Goal: Transaction & Acquisition: Purchase product/service

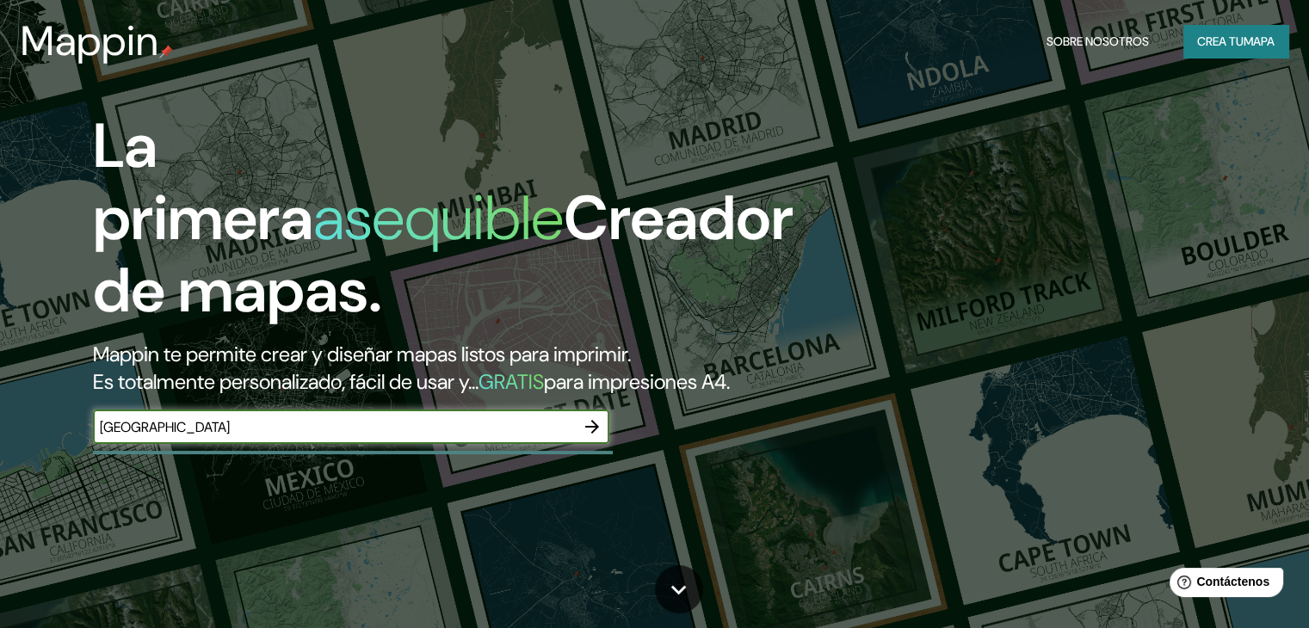
type input "[GEOGRAPHIC_DATA]"
click at [585, 437] on icon "button" at bounding box center [592, 426] width 21 height 21
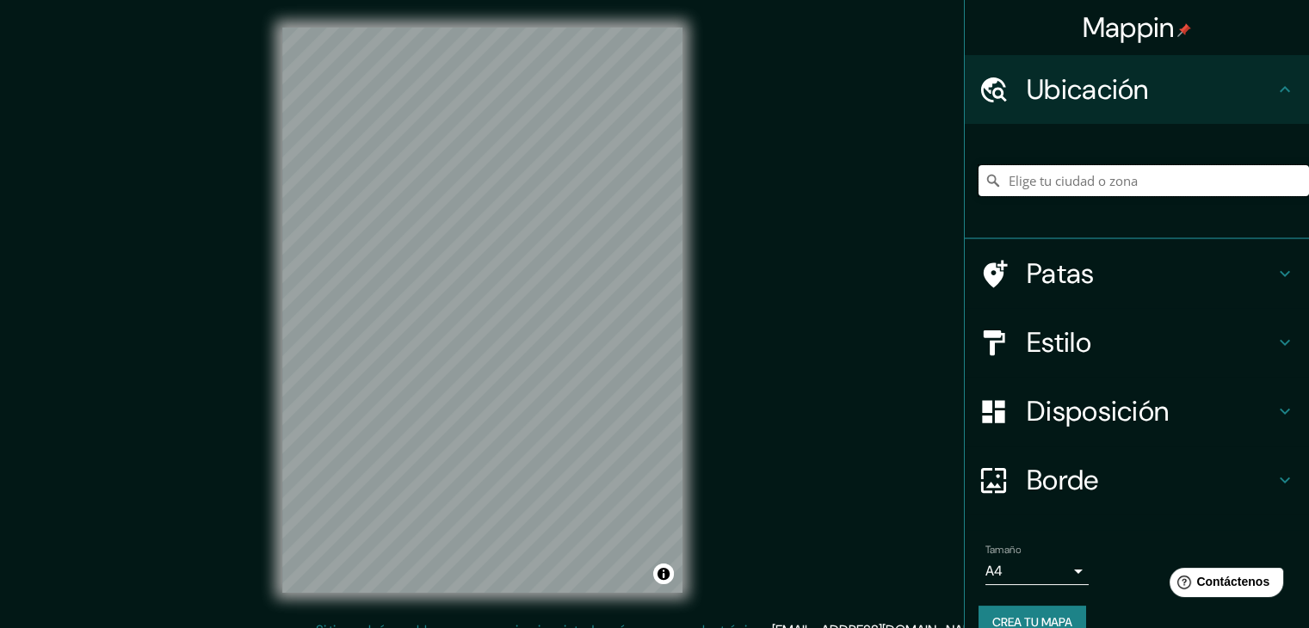
click at [1079, 182] on input "Elige tu ciudad o zona" at bounding box center [1143, 180] width 330 height 31
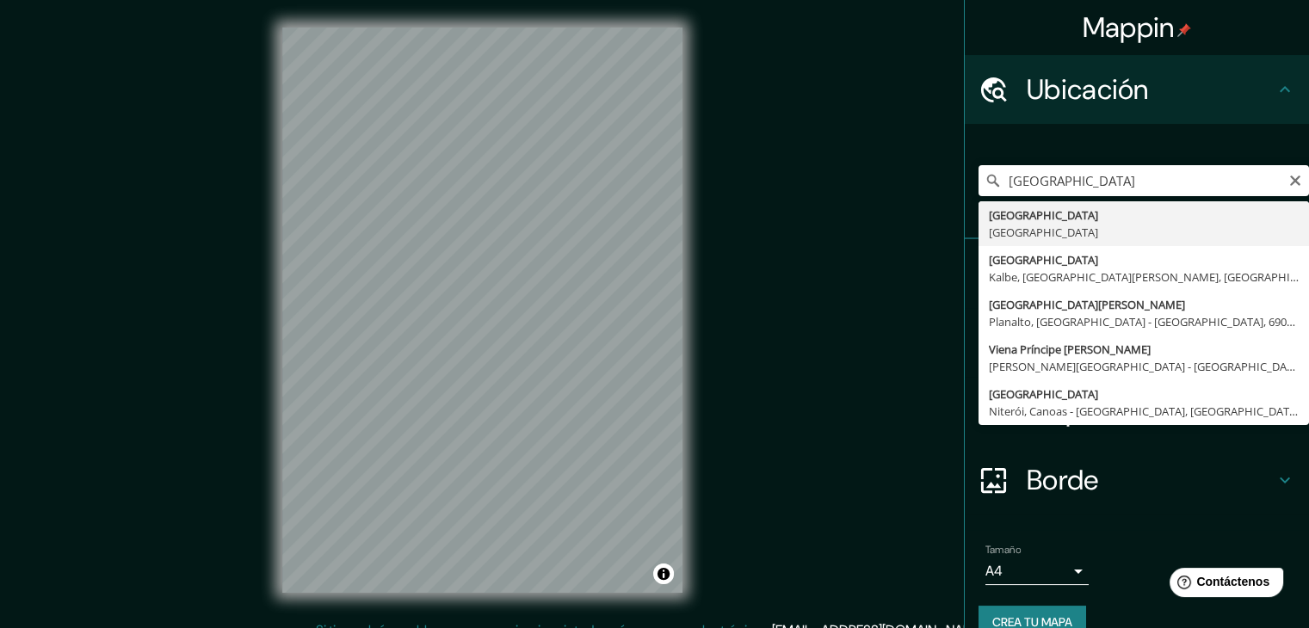
type input "[GEOGRAPHIC_DATA], [GEOGRAPHIC_DATA]"
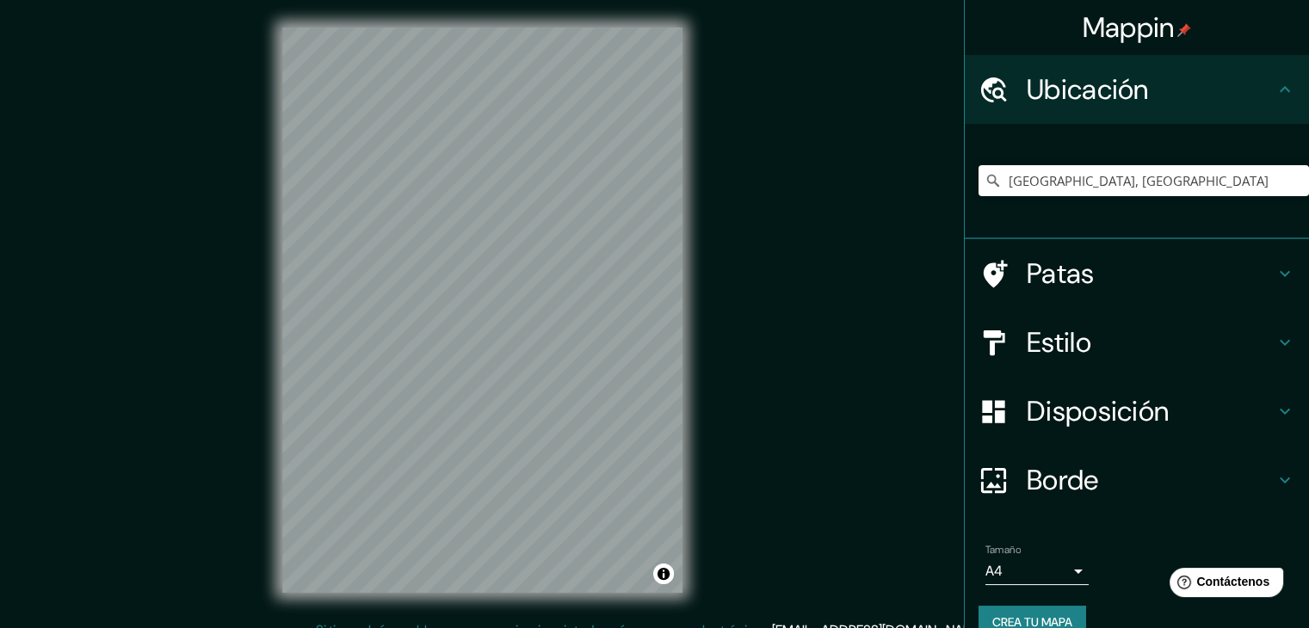
click at [1274, 342] on icon at bounding box center [1284, 342] width 21 height 21
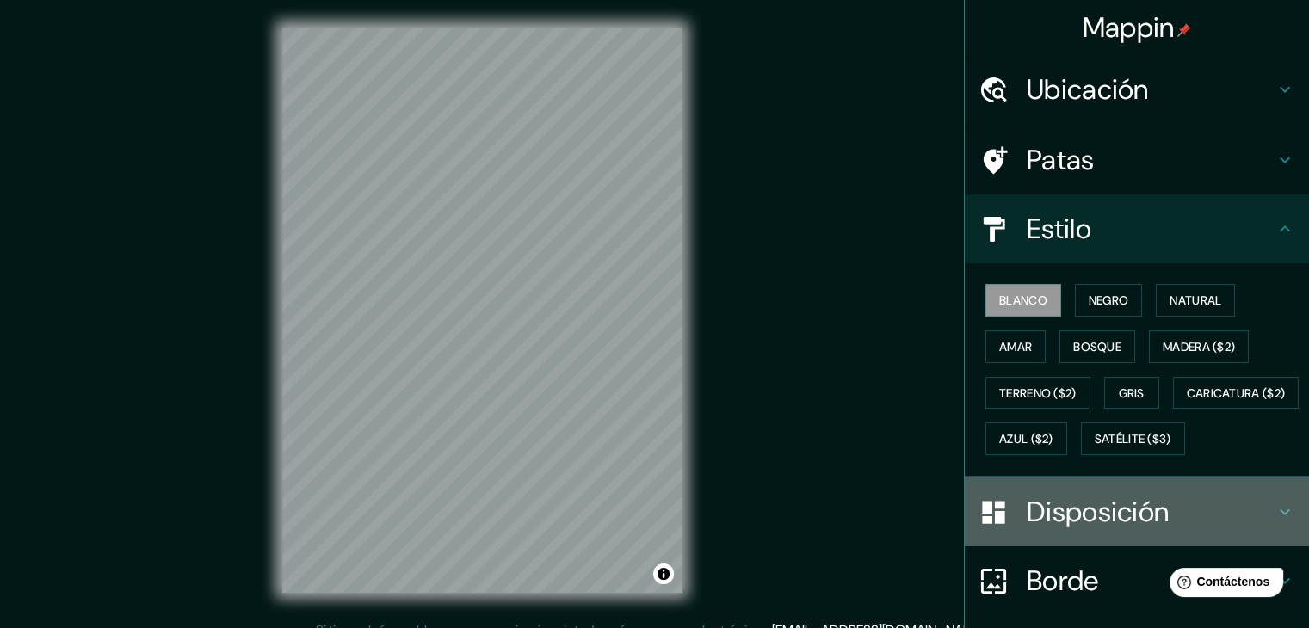
click at [1273, 541] on div "Disposición" at bounding box center [1137, 512] width 344 height 69
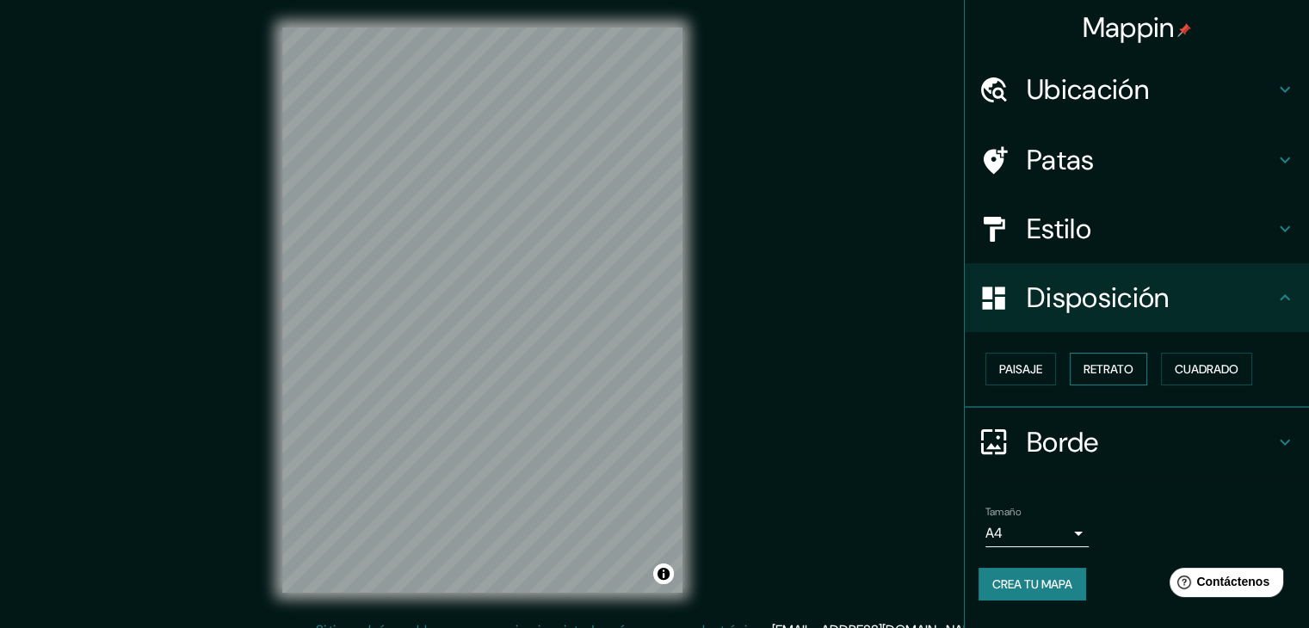
click at [1109, 359] on font "Retrato" at bounding box center [1108, 369] width 50 height 22
click at [1108, 370] on font "Retrato" at bounding box center [1108, 368] width 50 height 15
click at [1034, 361] on font "Paisaje" at bounding box center [1020, 368] width 43 height 15
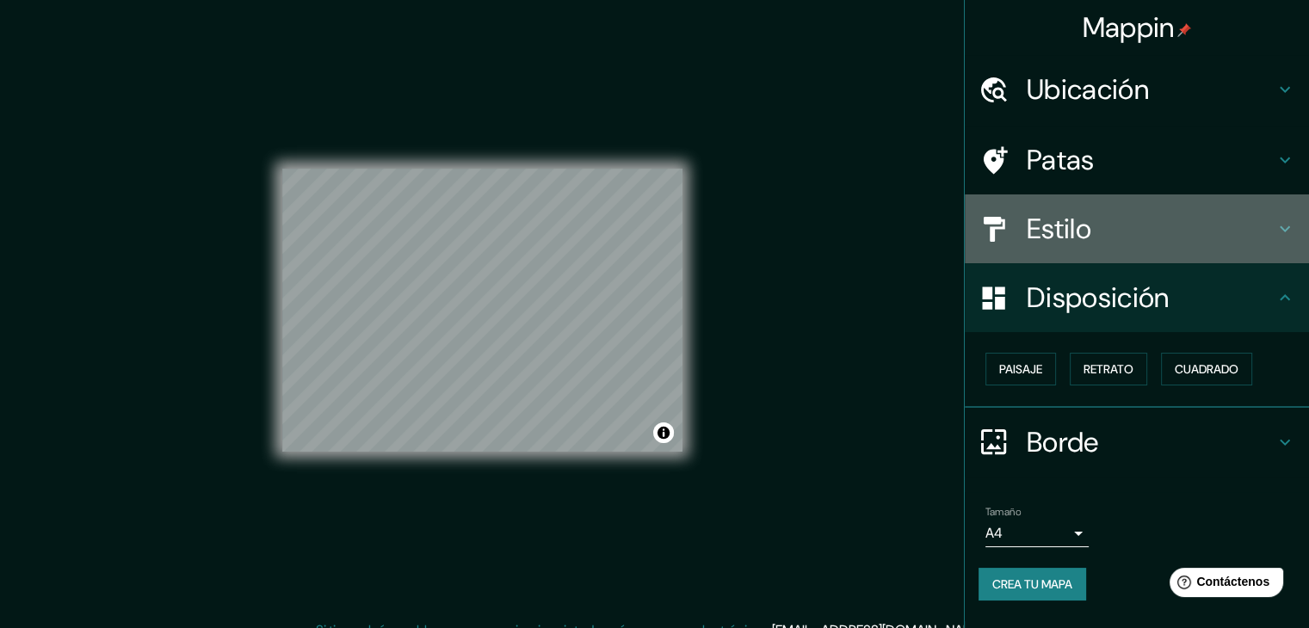
click at [1232, 228] on h4 "Estilo" at bounding box center [1150, 229] width 248 height 34
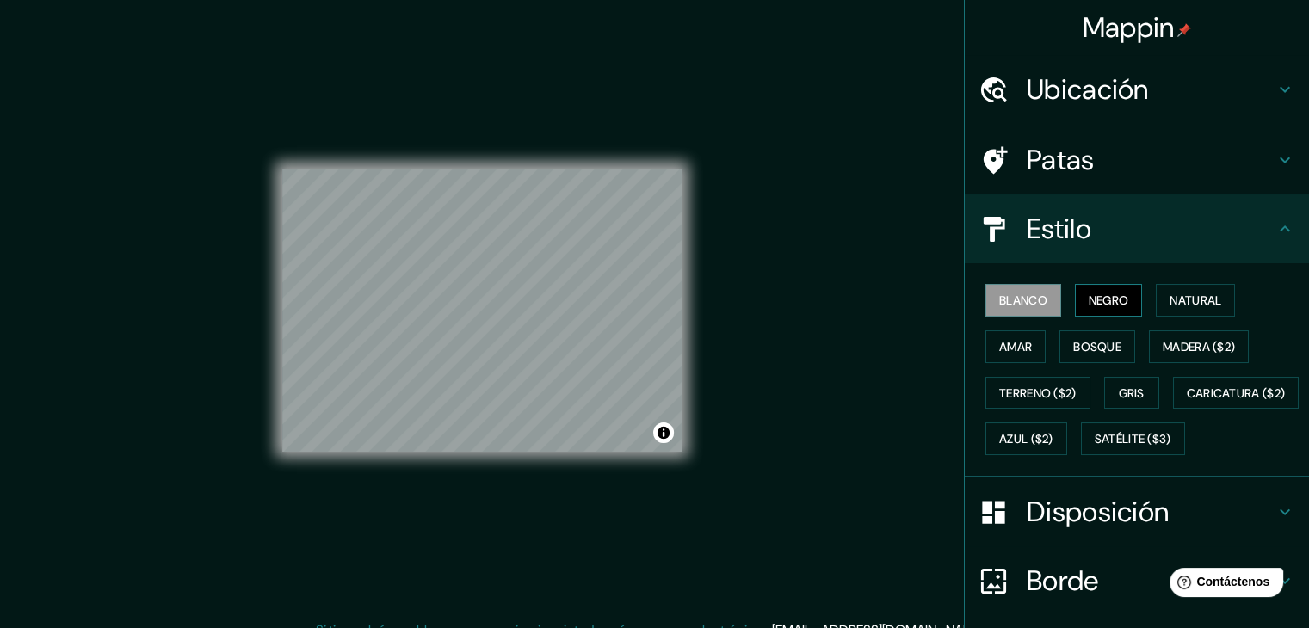
click at [1118, 300] on font "Negro" at bounding box center [1108, 300] width 40 height 15
click at [1169, 299] on font "Natural" at bounding box center [1195, 300] width 52 height 15
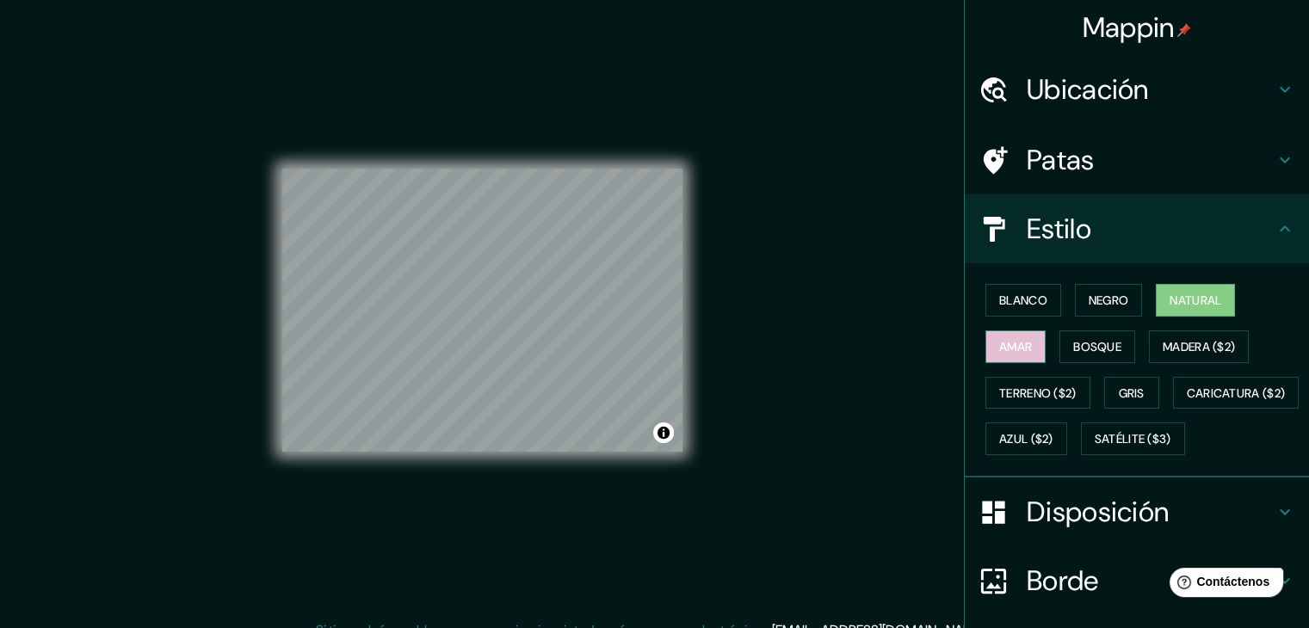
click at [1018, 353] on font "Amar" at bounding box center [1015, 347] width 33 height 22
click at [1073, 354] on font "Bosque" at bounding box center [1097, 347] width 48 height 22
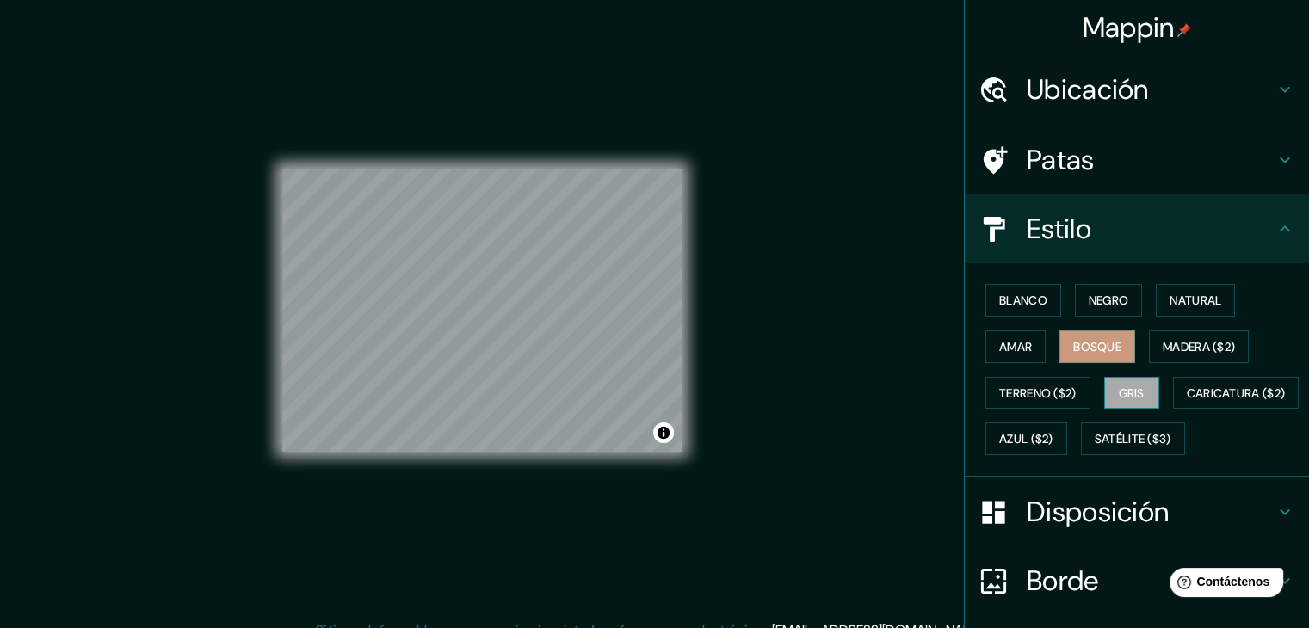
click at [1129, 391] on font "Gris" at bounding box center [1132, 392] width 26 height 15
click at [1017, 299] on font "Blanco" at bounding box center [1023, 300] width 48 height 15
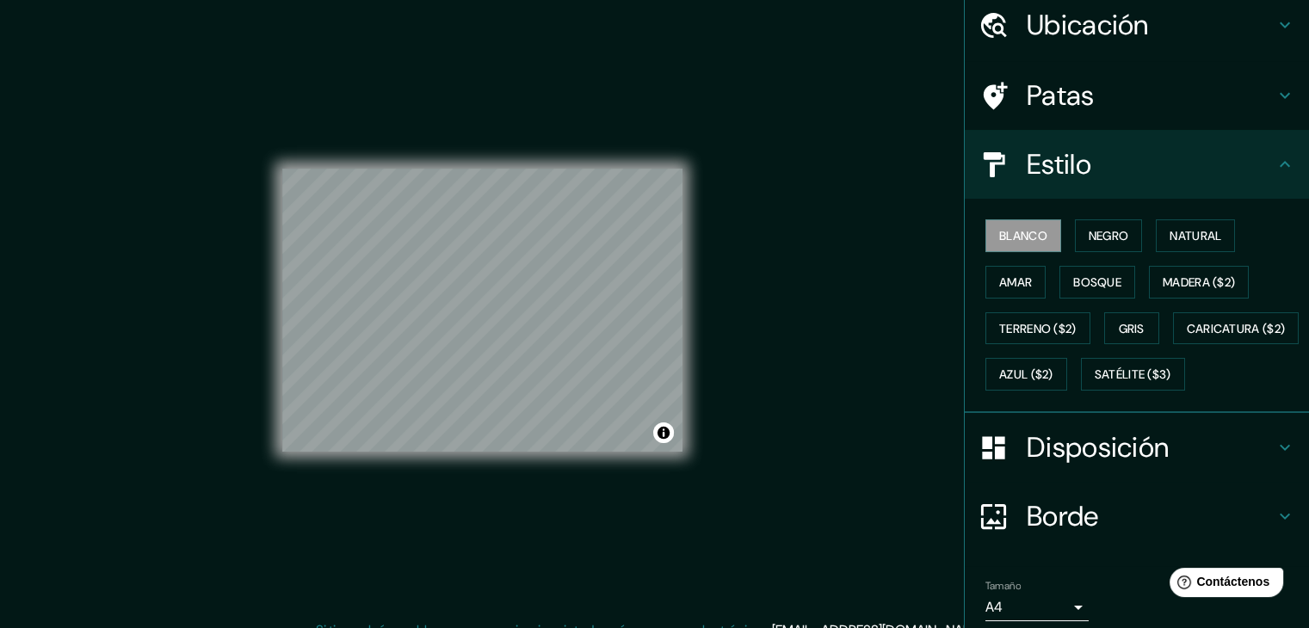
scroll to position [174, 0]
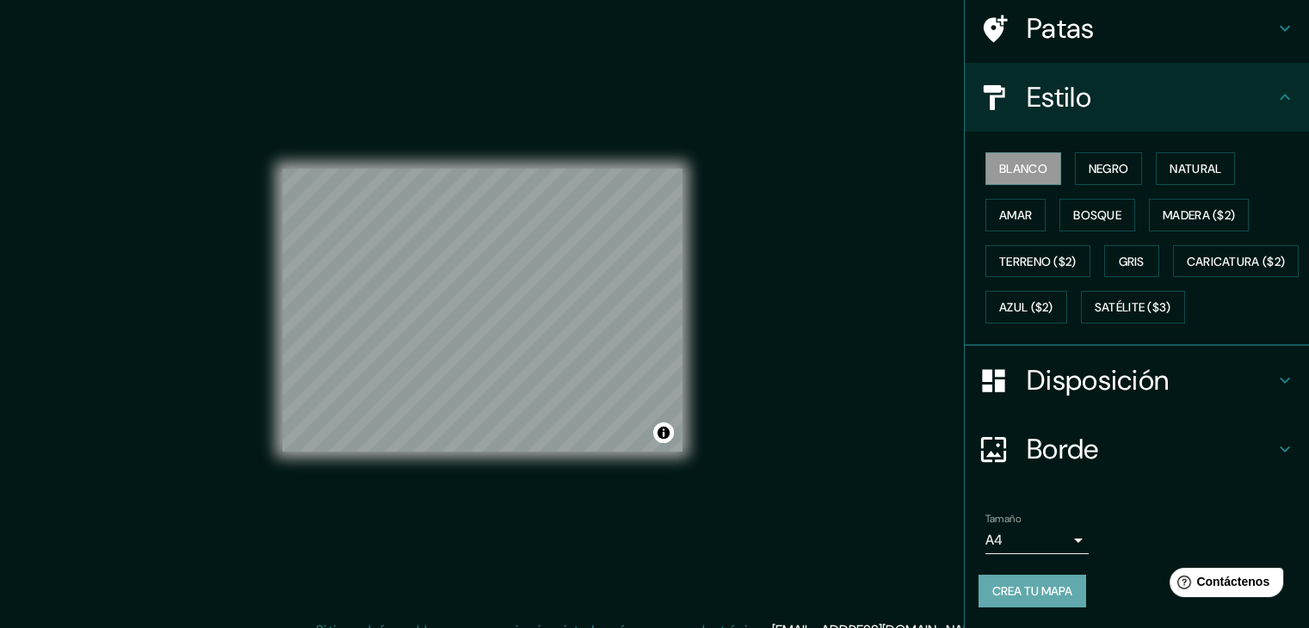
click at [1033, 586] on font "Crea tu mapa" at bounding box center [1032, 590] width 80 height 15
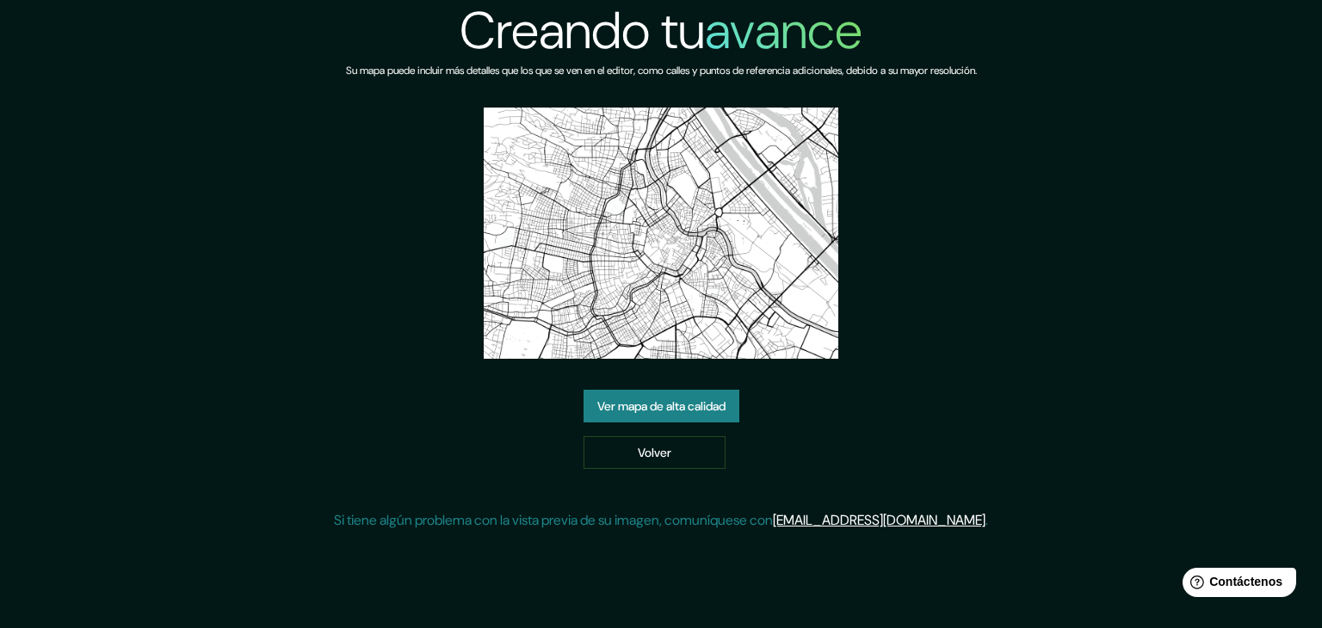
click at [654, 405] on font "Ver mapa de alta calidad" at bounding box center [661, 405] width 128 height 15
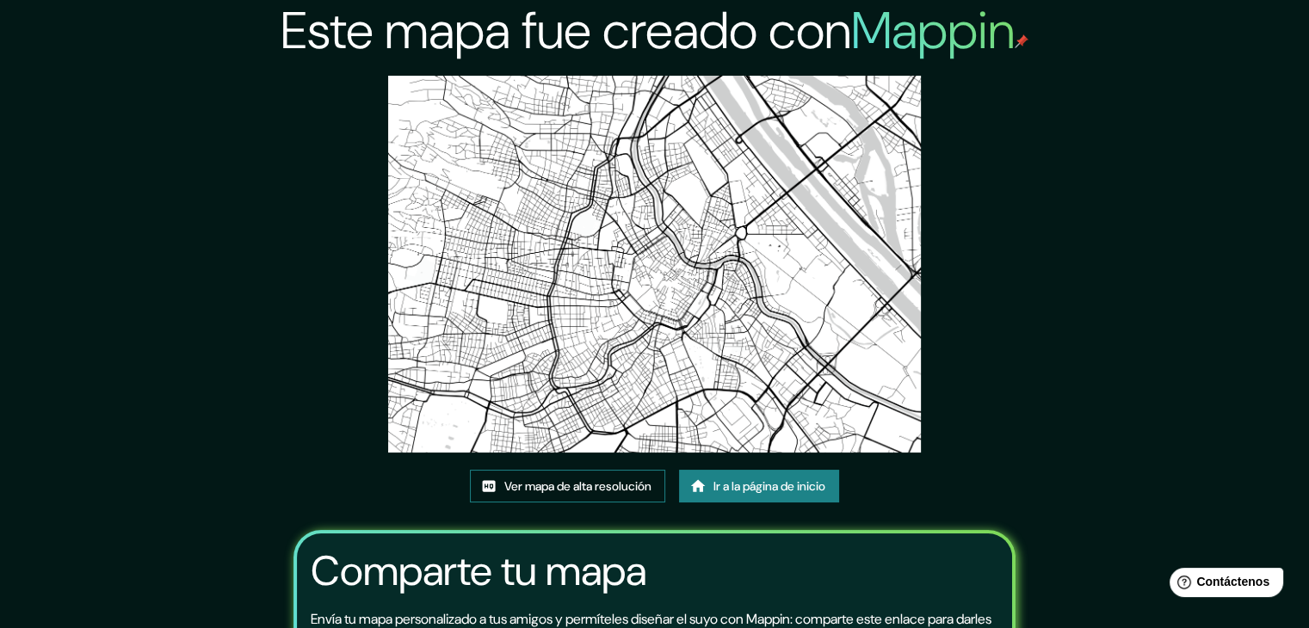
click at [610, 488] on font "Ver mapa de alta resolución" at bounding box center [577, 485] width 147 height 15
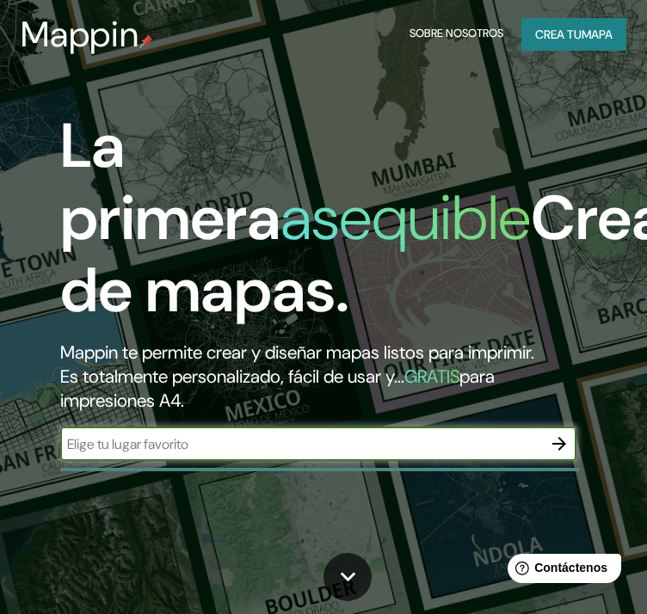
click at [385, 447] on input "text" at bounding box center [301, 445] width 482 height 20
type input "[GEOGRAPHIC_DATA]"
click at [555, 441] on icon "button" at bounding box center [559, 444] width 21 height 21
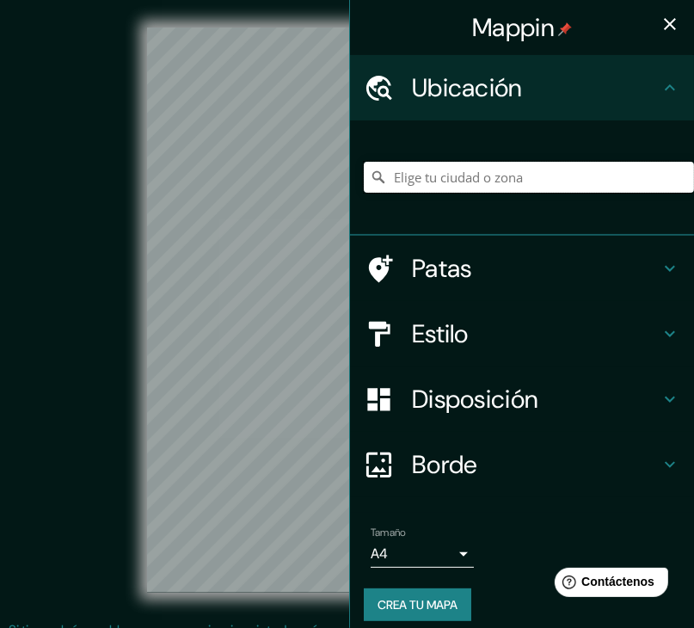
click at [537, 177] on input "Elige tu ciudad o zona" at bounding box center [529, 177] width 330 height 31
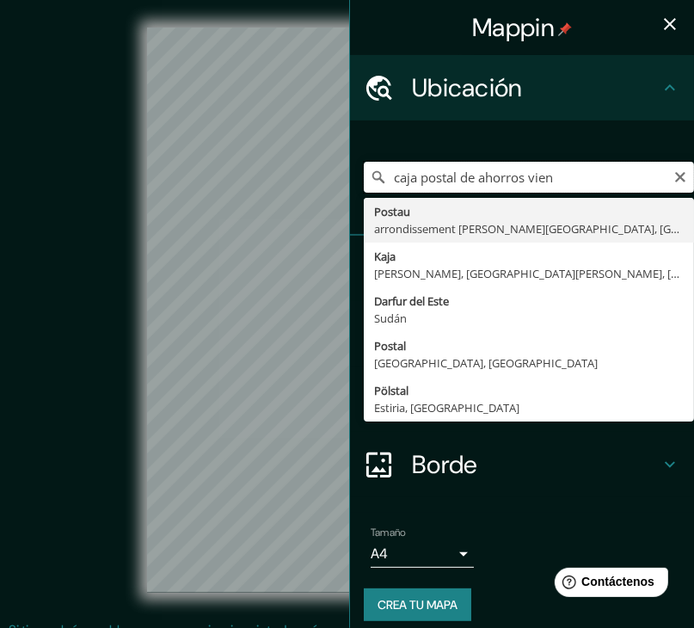
type input "caja postal de ahorros viena"
